Goal: Information Seeking & Learning: Learn about a topic

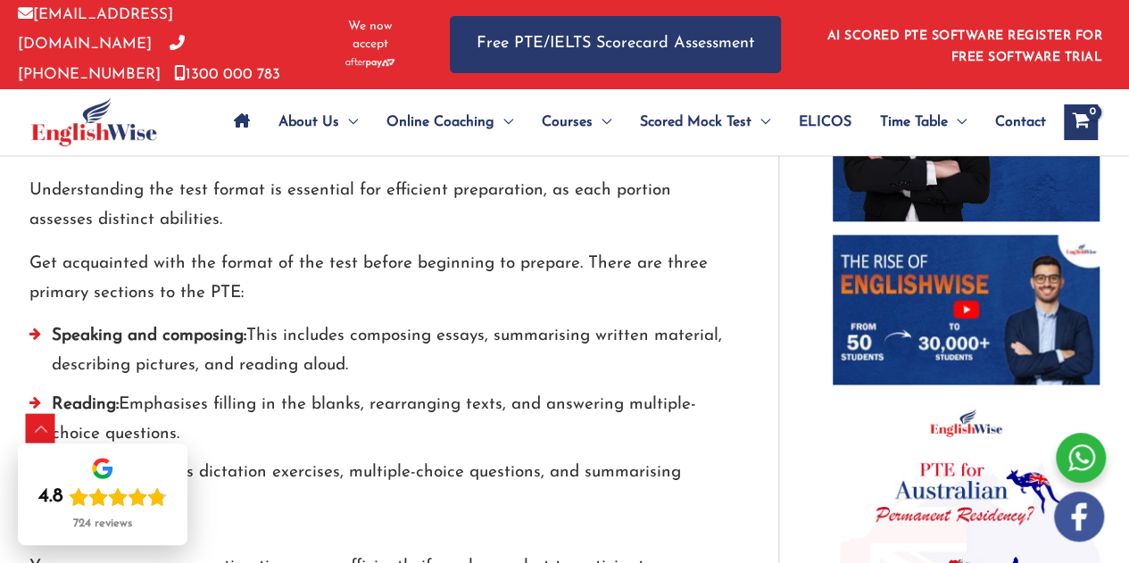
scroll to position [1224, 0]
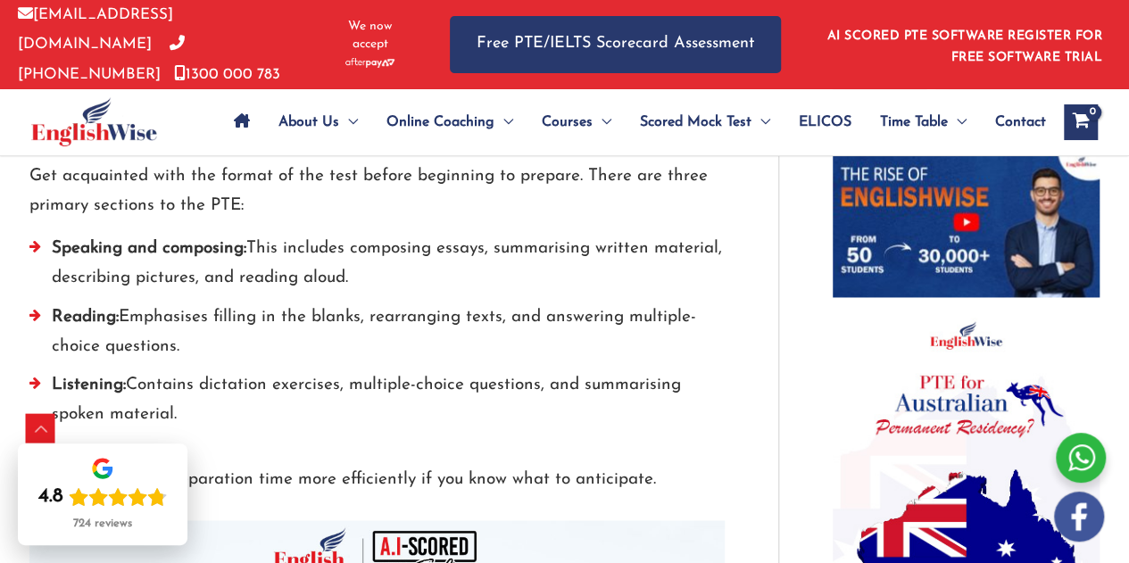
drag, startPoint x: 76, startPoint y: 260, endPoint x: 186, endPoint y: 266, distance: 110.0
click at [104, 262] on li "Speaking and composing: This includes composing essays, summarising written mat…" at bounding box center [376, 268] width 695 height 69
drag, startPoint x: 186, startPoint y: 266, endPoint x: 408, endPoint y: 276, distance: 222.5
click at [408, 276] on li "Speaking and composing: This includes composing essays, summarising written mat…" at bounding box center [376, 268] width 695 height 69
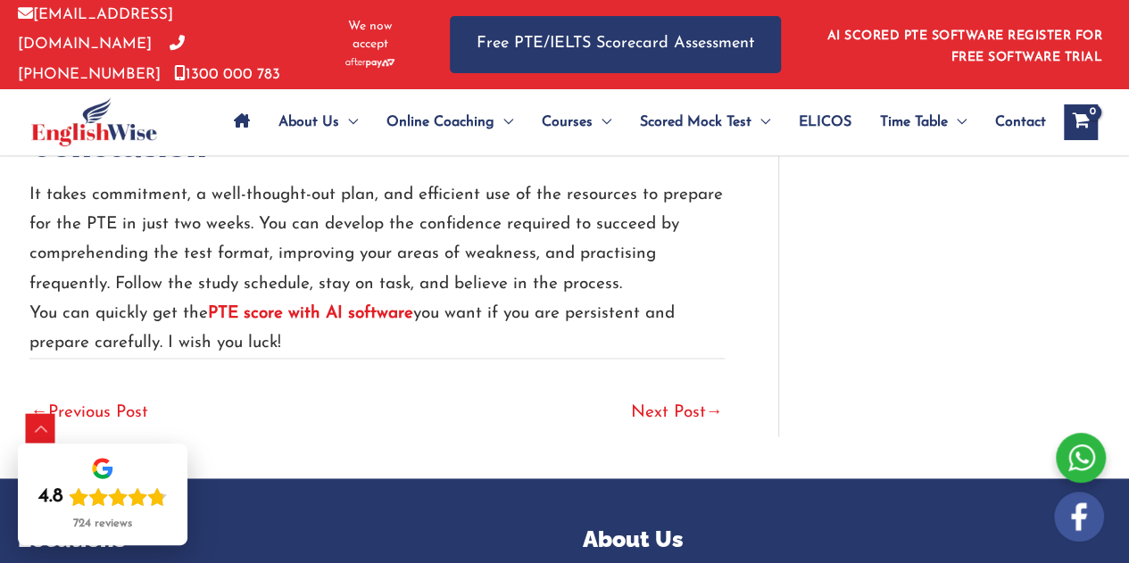
scroll to position [4527, 0]
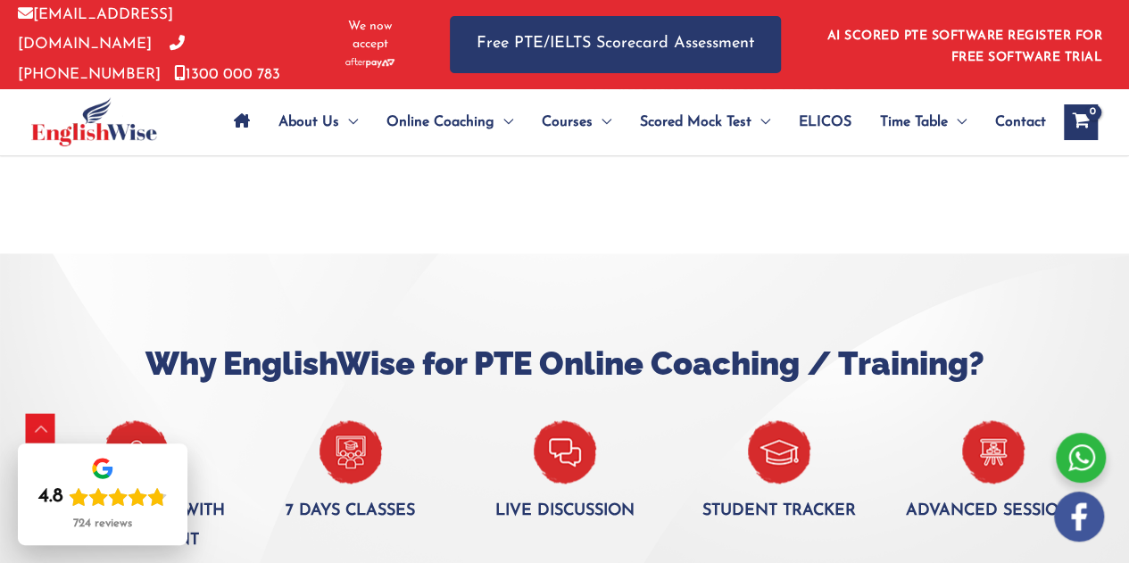
scroll to position [714, 0]
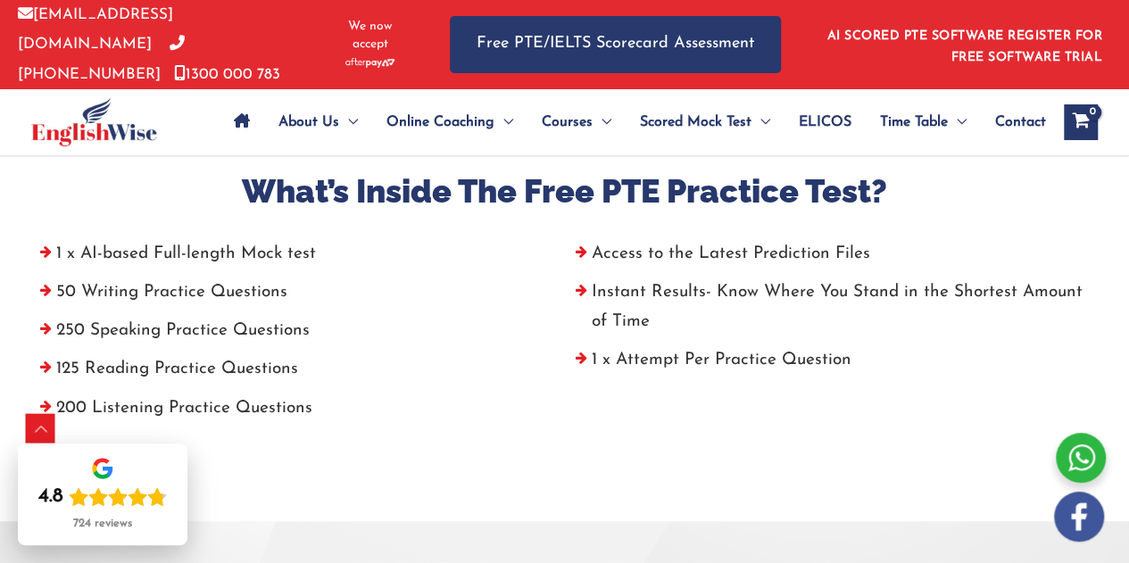
click at [201, 249] on li "1 x AI-based Full-length Mock test" at bounding box center [297, 258] width 536 height 38
click at [71, 252] on li "1 x AI-based Full-length Mock test" at bounding box center [297, 258] width 536 height 38
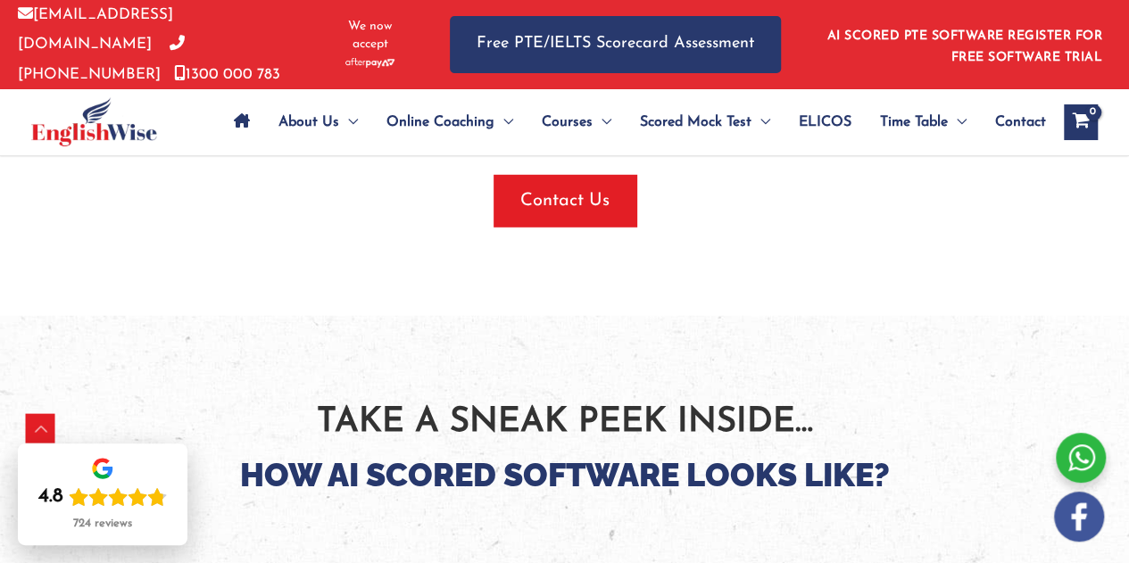
scroll to position [2500, 0]
